Goal: Information Seeking & Learning: Stay updated

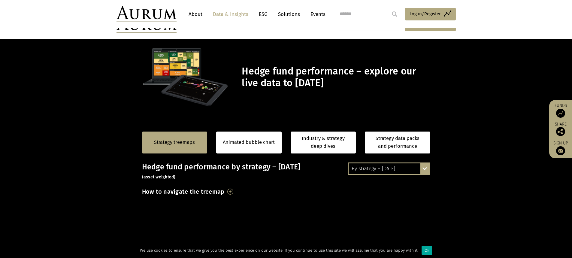
scroll to position [90, 0]
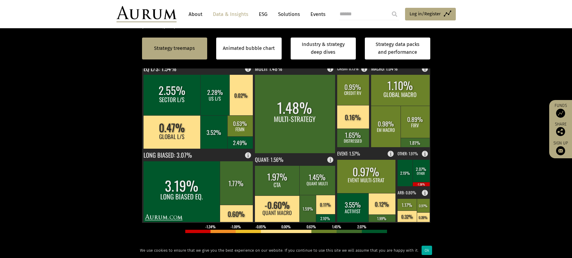
scroll to position [120, 0]
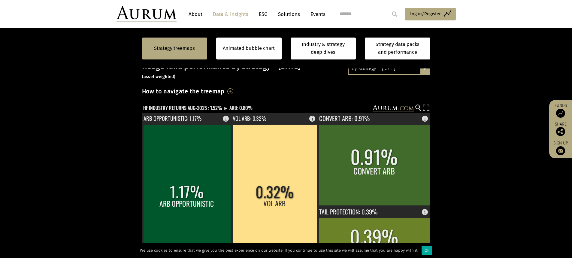
scroll to position [90, 0]
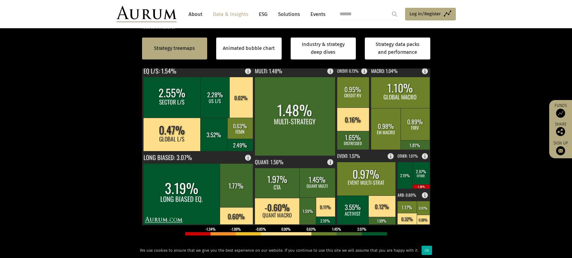
scroll to position [150, 0]
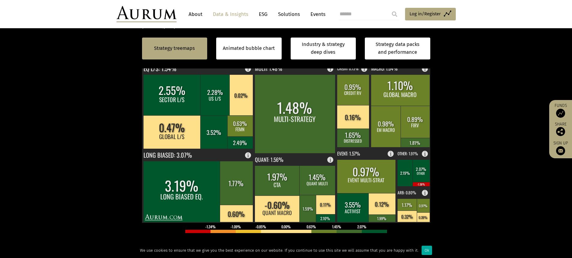
scroll to position [150, 0]
click at [330, 50] on link "Industry & strategy deep dives" at bounding box center [323, 49] width 65 height 22
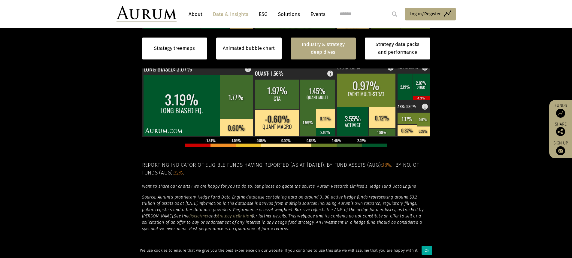
scroll to position [430, 0]
